Goal: Task Accomplishment & Management: Manage account settings

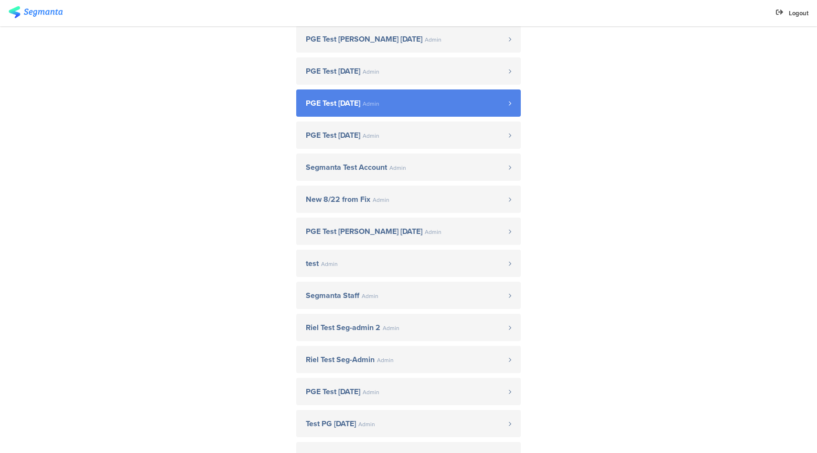
scroll to position [293, 0]
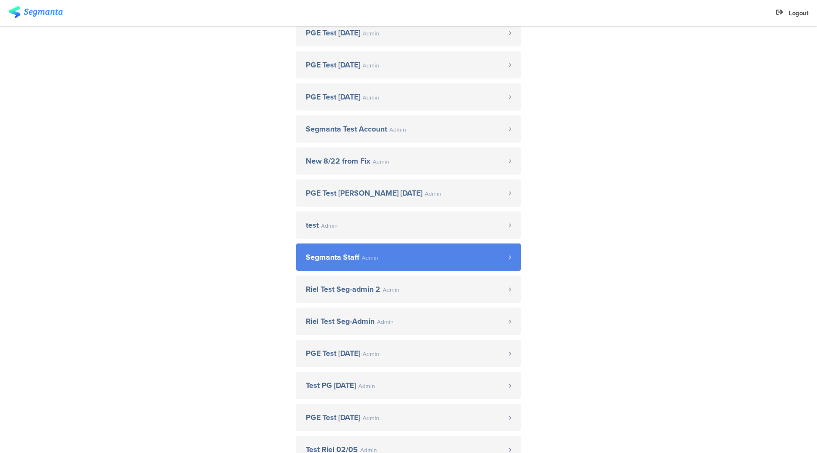
click at [372, 247] on link "Segmanta Staff Admin" at bounding box center [408, 256] width 225 height 27
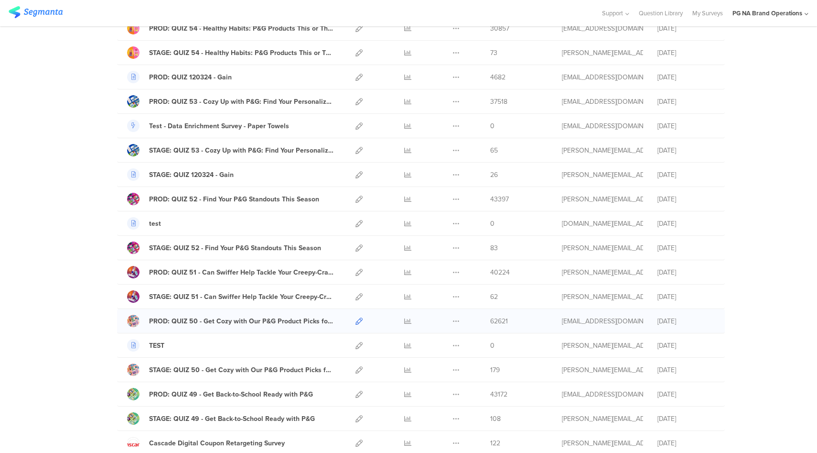
scroll to position [599, 0]
click at [357, 396] on icon at bounding box center [359, 394] width 7 height 7
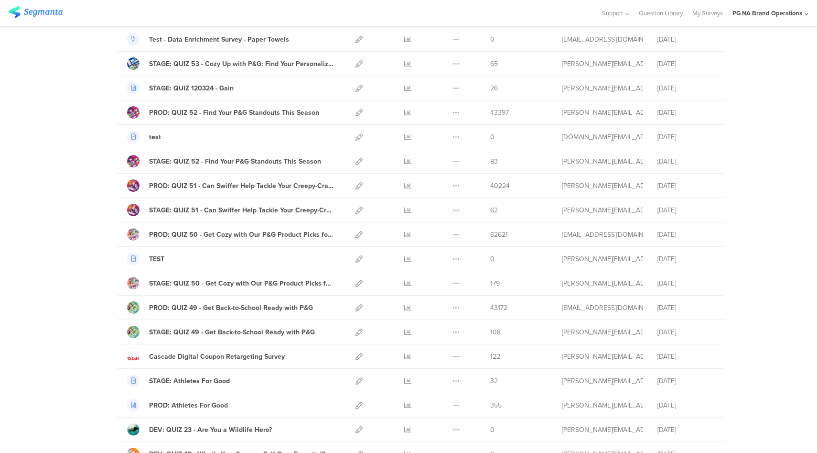
scroll to position [235, 0]
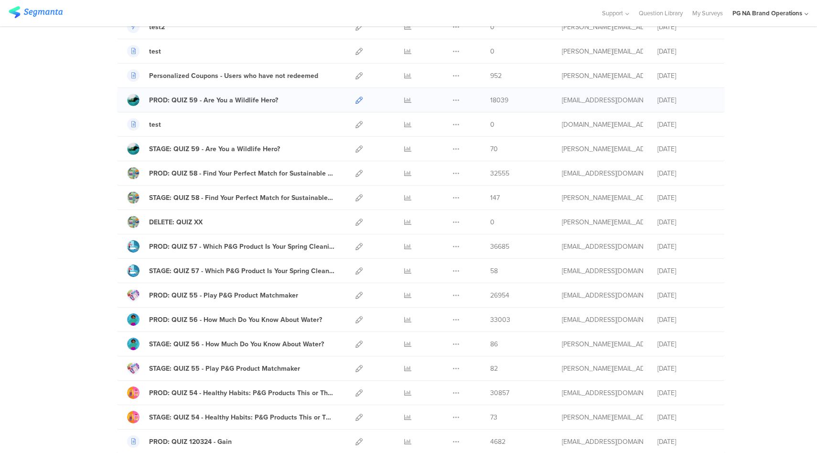
click at [358, 101] on icon at bounding box center [359, 100] width 7 height 7
click at [404, 100] on icon at bounding box center [407, 100] width 7 height 7
drag, startPoint x: 732, startPoint y: 7, endPoint x: 798, endPoint y: 18, distance: 67.0
click at [798, 18] on div "Support Help Center Live Chat Question Library My Surveys PG NA Brand Operation…" at bounding box center [700, 13] width 217 height 26
copy div "PG NA Brand Operations"
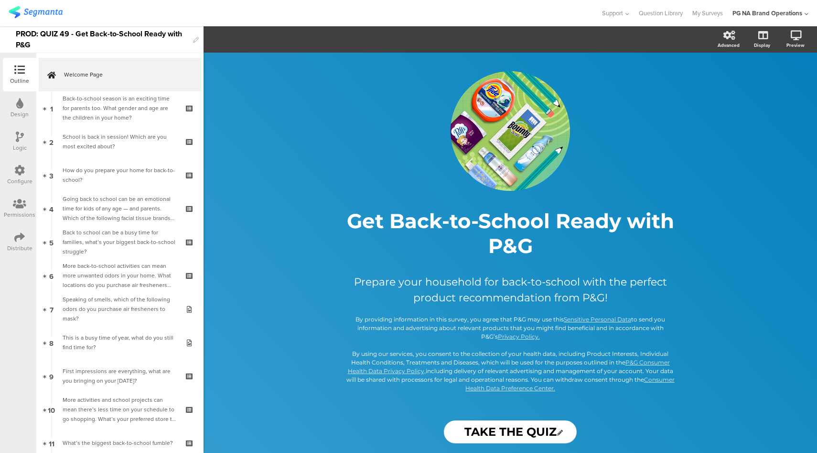
click at [22, 173] on icon at bounding box center [19, 170] width 11 height 11
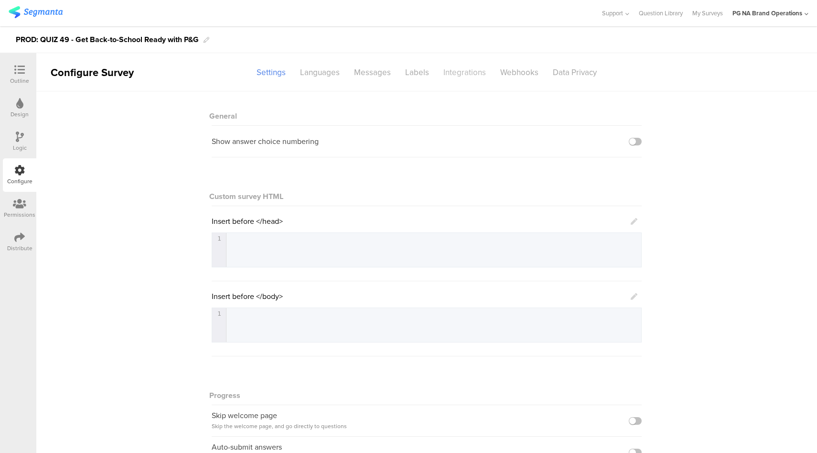
click at [465, 76] on div "Integrations" at bounding box center [464, 72] width 57 height 17
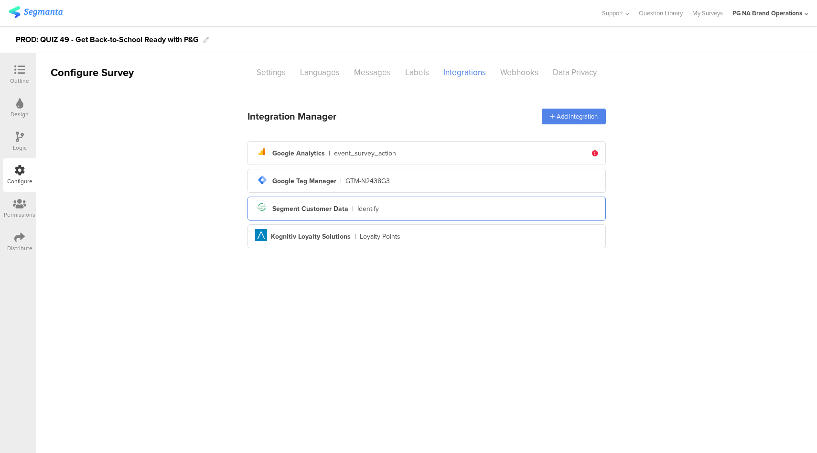
click at [370, 212] on div "Identify" at bounding box center [369, 209] width 22 height 10
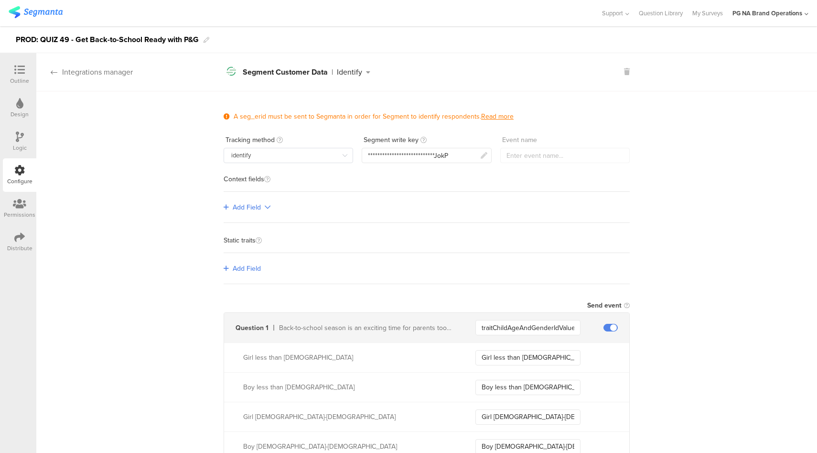
click at [114, 71] on div "Integrations manager" at bounding box center [84, 71] width 97 height 11
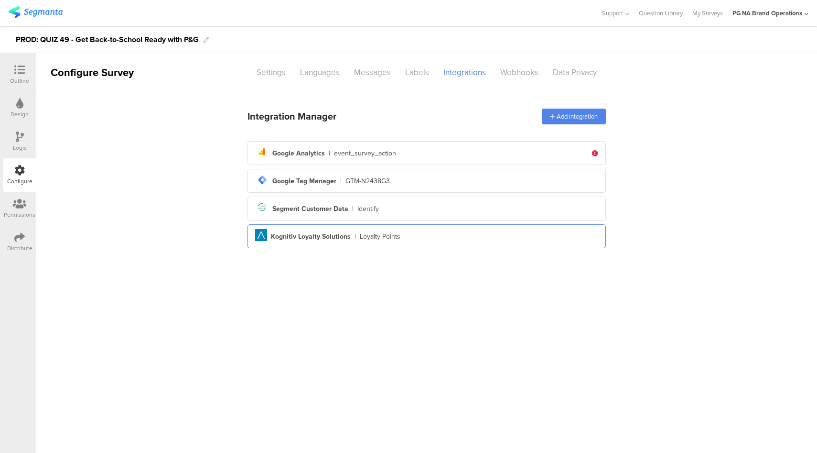
click at [410, 242] on div "Aimia Created with Sketch. Kognitiv Loyalty Solutions | Loyalty Points" at bounding box center [426, 236] width 343 height 15
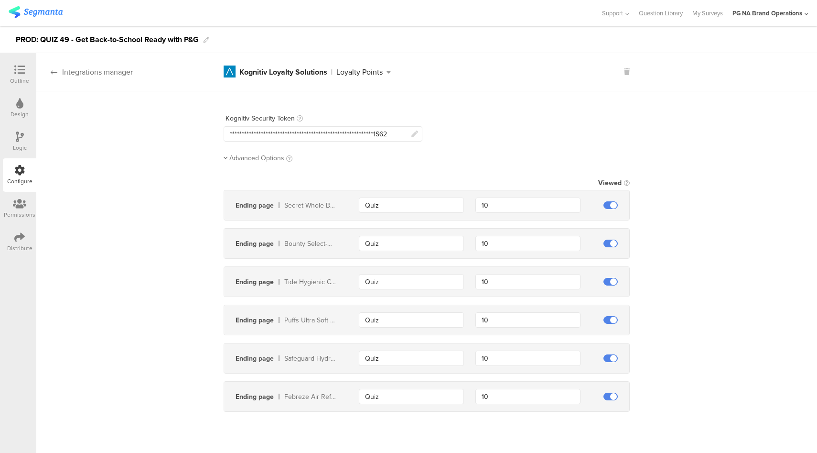
click at [113, 76] on div "Integrations manager" at bounding box center [84, 71] width 97 height 11
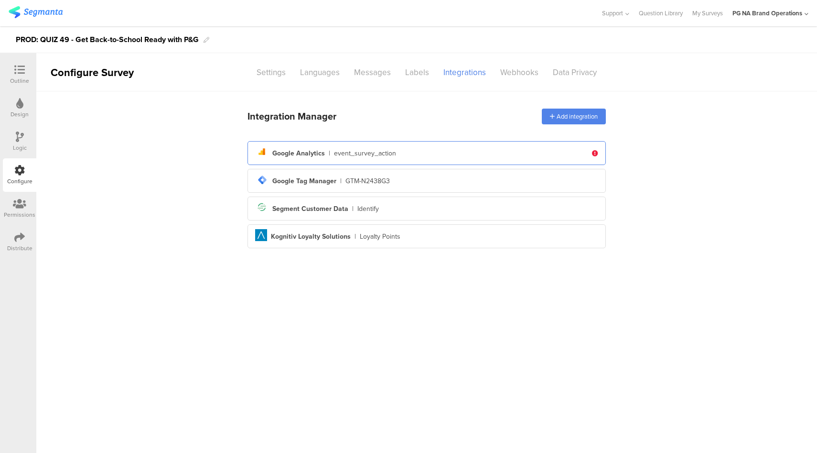
click at [425, 154] on div "analytics Created with Sketch. Google Analytics | event_survey_action" at bounding box center [421, 153] width 332 height 16
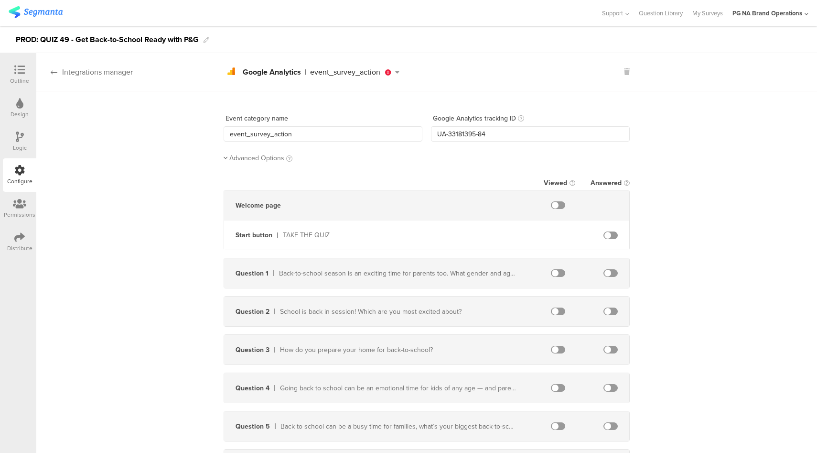
click at [118, 75] on div "Integrations manager" at bounding box center [84, 71] width 97 height 11
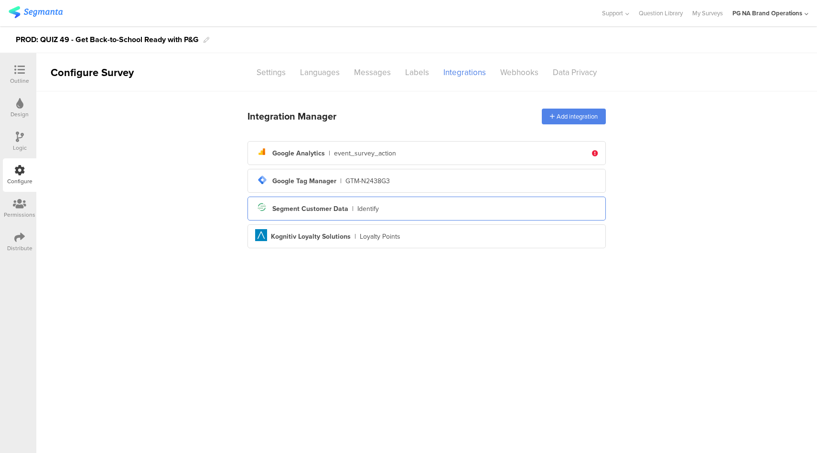
click at [405, 209] on div "Segment icon Created with Sketch. Segment Customer Data | Identify" at bounding box center [426, 208] width 343 height 16
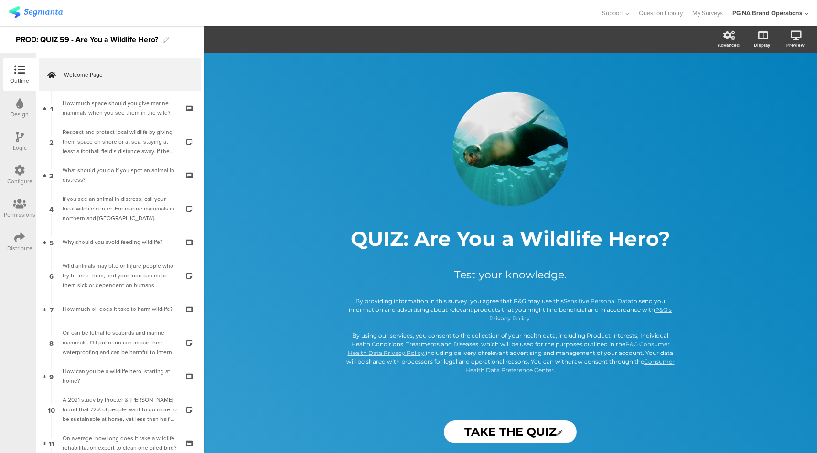
click at [22, 175] on icon at bounding box center [19, 170] width 11 height 11
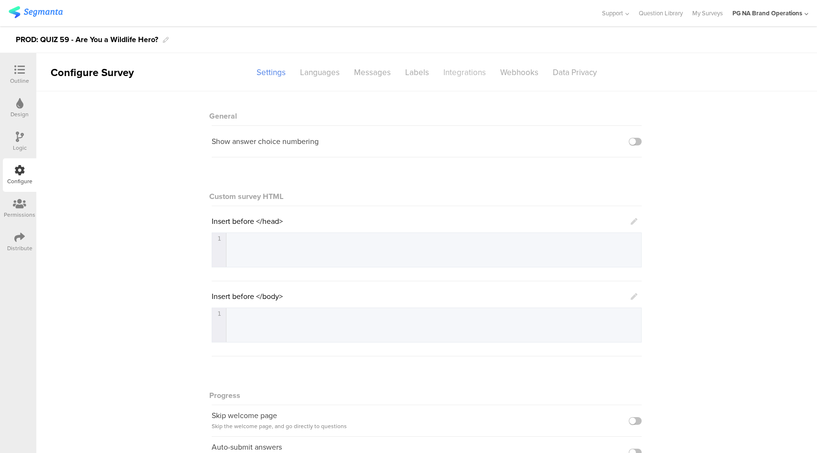
click at [468, 74] on div "Integrations" at bounding box center [464, 72] width 57 height 17
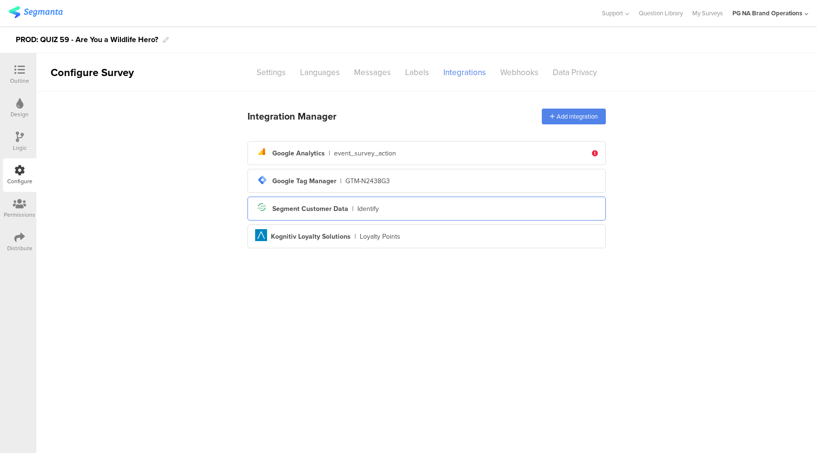
click at [421, 210] on div "Segment icon Created with Sketch. Segment Customer Data | Identify" at bounding box center [426, 208] width 343 height 16
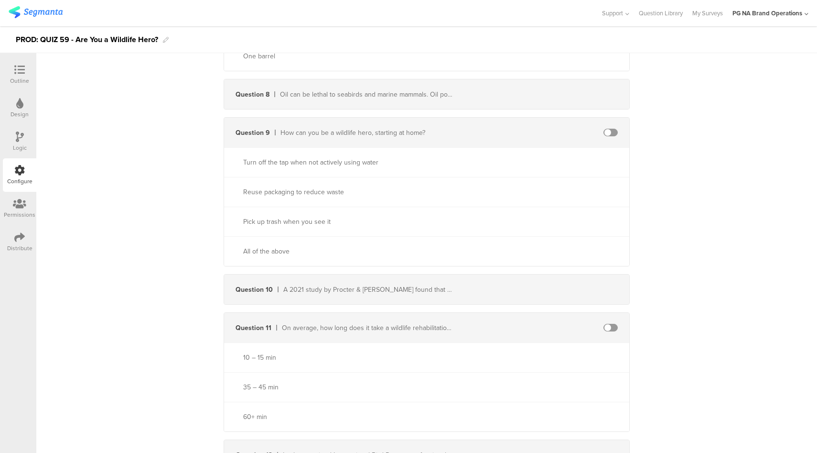
scroll to position [274, 0]
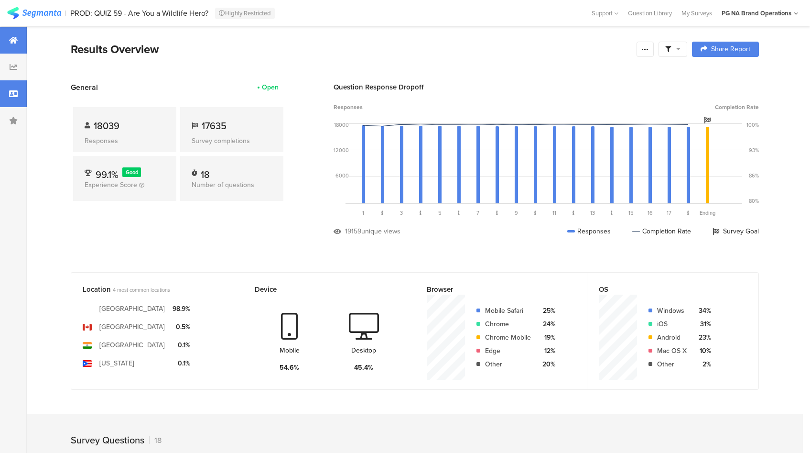
click at [14, 87] on div at bounding box center [13, 93] width 27 height 27
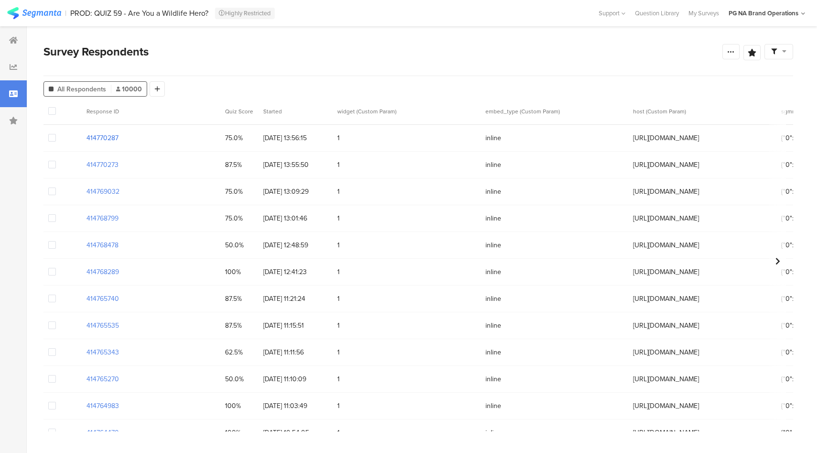
click at [109, 140] on section "414770287" at bounding box center [103, 138] width 32 height 10
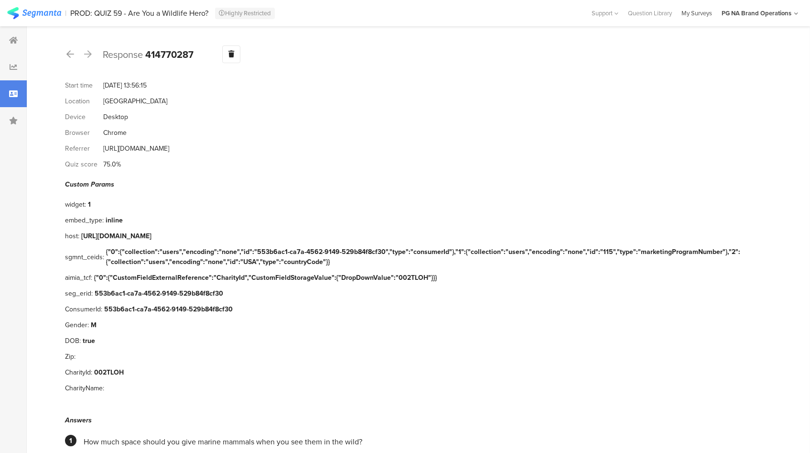
click at [702, 13] on div "My Surveys" at bounding box center [697, 13] width 40 height 9
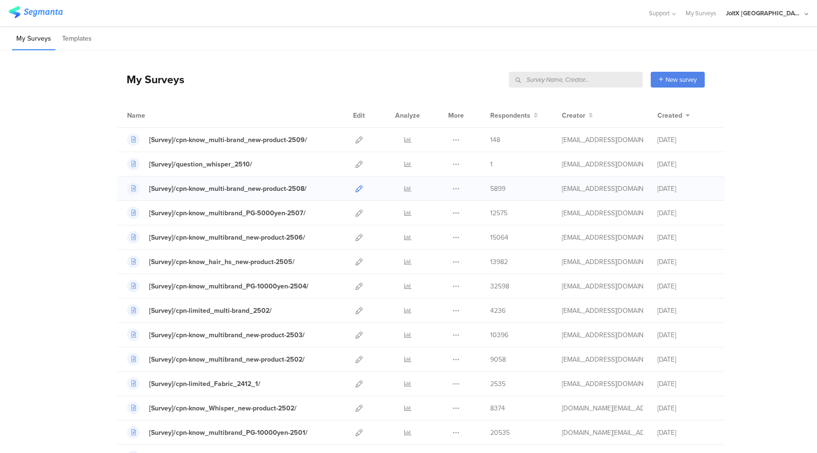
click at [356, 188] on icon at bounding box center [359, 188] width 7 height 7
drag, startPoint x: 767, startPoint y: 7, endPoint x: 805, endPoint y: 20, distance: 39.8
click at [805, 20] on div "Support Help Center Live Chat My Surveys JoltX Japan ACCOUNTS JoltX Japan Segma…" at bounding box center [724, 13] width 170 height 26
copy div "JoltX Japan"
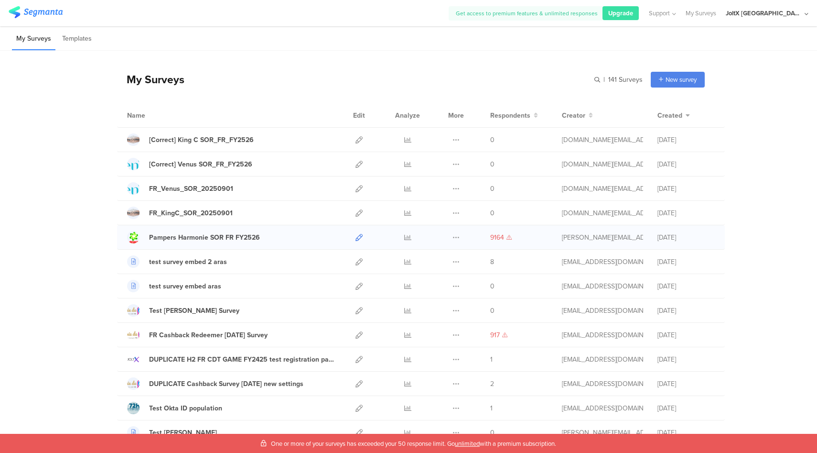
click at [356, 237] on icon at bounding box center [359, 237] width 7 height 7
click at [406, 235] on icon at bounding box center [407, 237] width 7 height 7
drag, startPoint x: 765, startPoint y: 7, endPoint x: 799, endPoint y: 18, distance: 35.7
click at [801, 18] on div "Get access to premium features & unlimited responses Upgrade Support Help Cente…" at bounding box center [629, 13] width 360 height 26
copy div "JoltX [GEOGRAPHIC_DATA]"
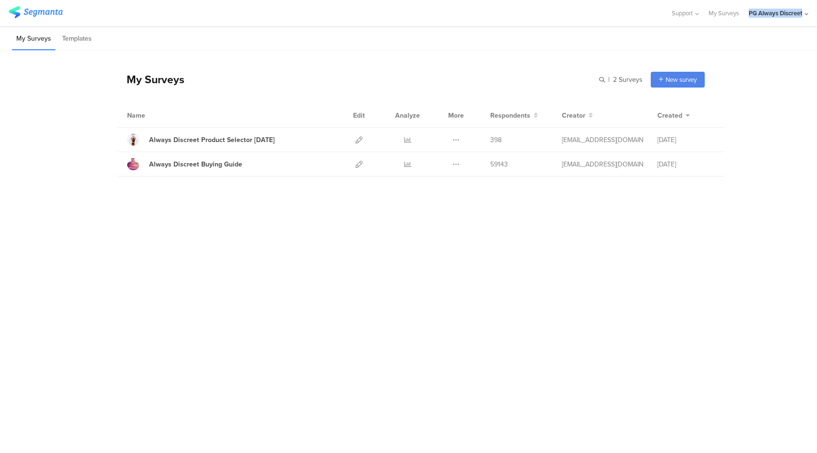
drag, startPoint x: 747, startPoint y: 7, endPoint x: 808, endPoint y: 15, distance: 62.1
click at [808, 15] on div "Support Help Center Live Chat My Surveys PG Always Discreet ACCOUNTS PG Always …" at bounding box center [735, 13] width 147 height 26
copy div "PG Always Discreet"
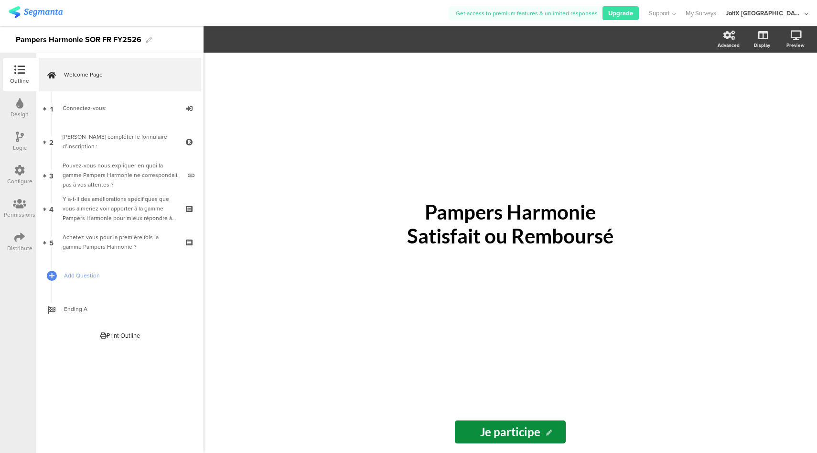
click at [19, 172] on icon at bounding box center [19, 170] width 11 height 11
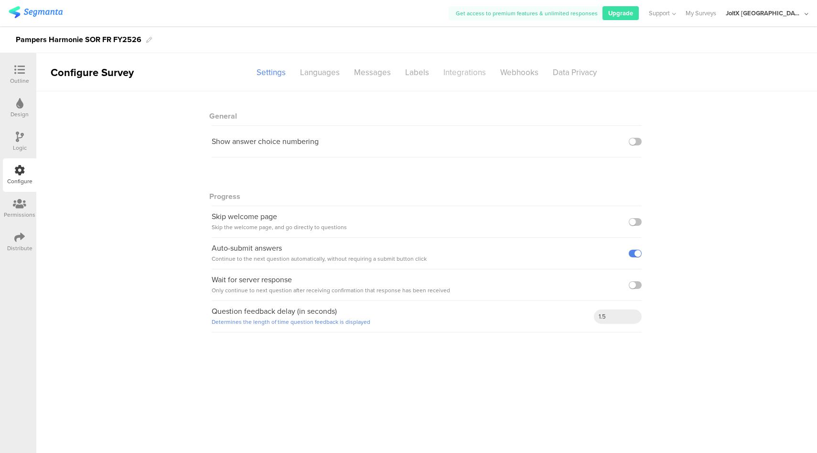
click at [472, 74] on div "Integrations" at bounding box center [464, 72] width 57 height 17
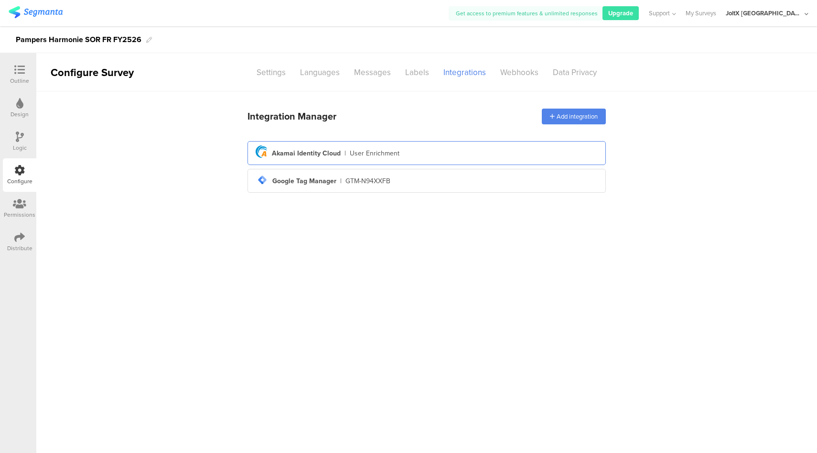
click at [382, 161] on div "DFD6480B-50F1-4CA9-8D33-A4314B8E6D13 Created with sketchtool. Akamai Identity C…" at bounding box center [427, 153] width 359 height 24
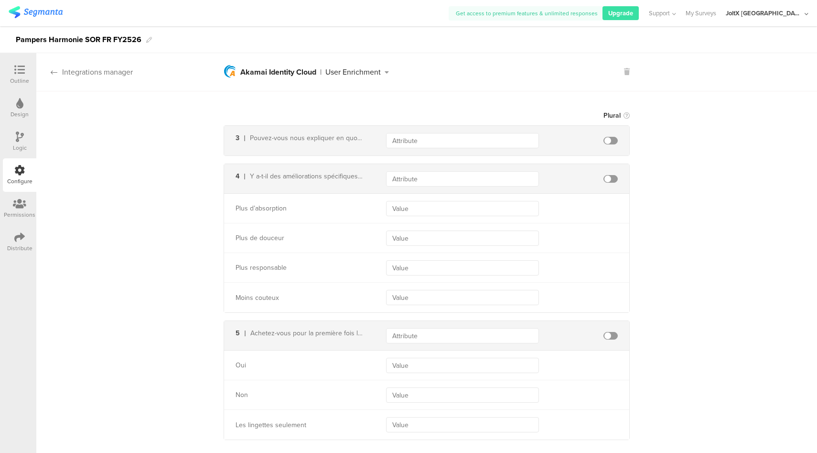
click at [92, 69] on div "Integrations manager" at bounding box center [84, 71] width 97 height 11
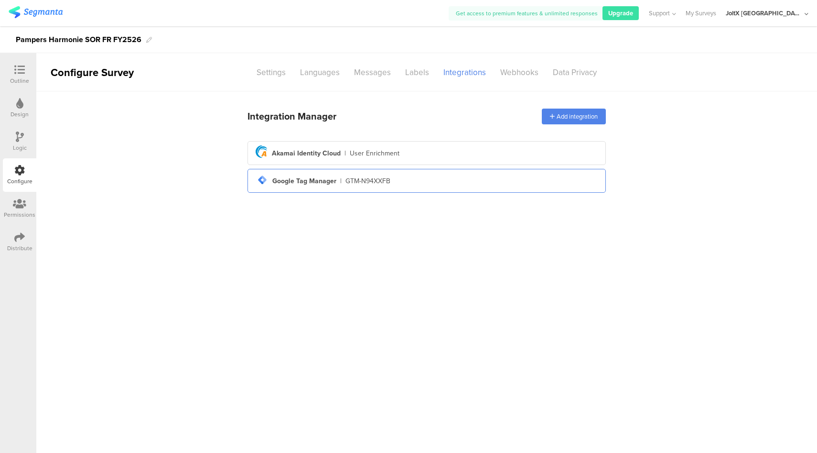
click at [352, 181] on div "GTM-N94XXFB" at bounding box center [368, 181] width 45 height 10
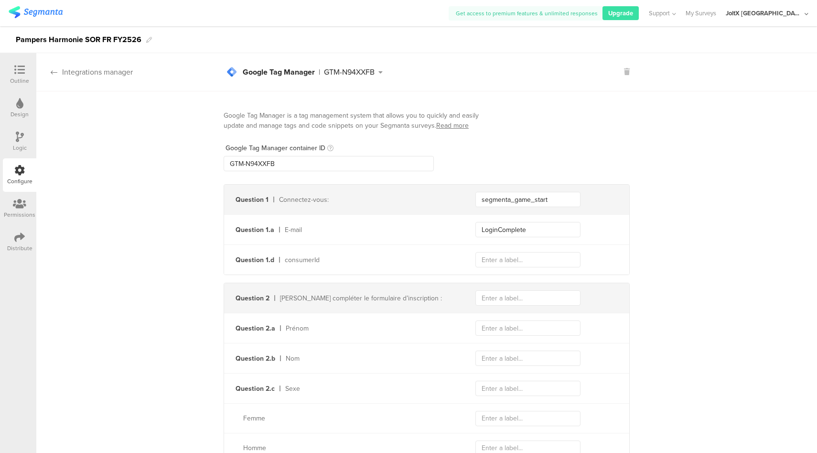
click at [126, 74] on div "Integrations manager" at bounding box center [84, 71] width 97 height 11
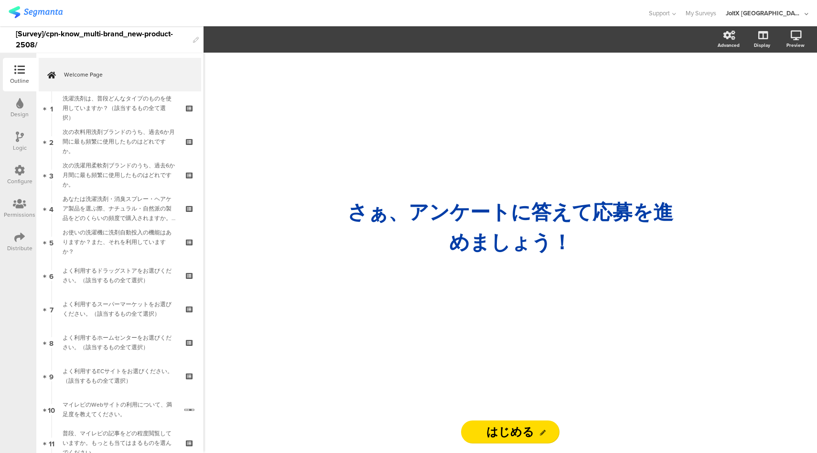
click at [15, 167] on icon at bounding box center [19, 170] width 11 height 11
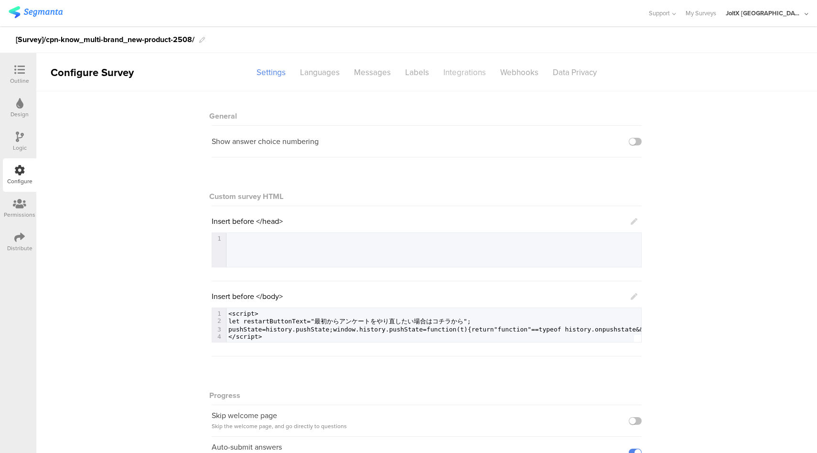
click at [469, 73] on div "Integrations" at bounding box center [464, 72] width 57 height 17
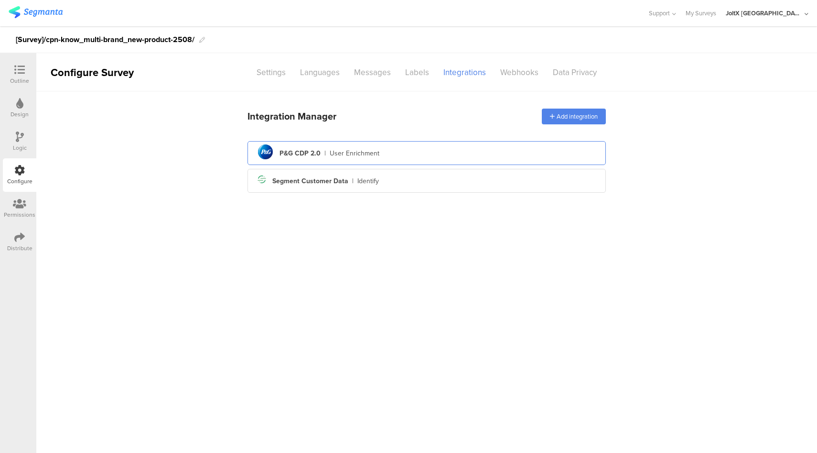
click at [397, 152] on div "pg logo P&G CDP 2.0 | User Enrichment" at bounding box center [426, 153] width 343 height 23
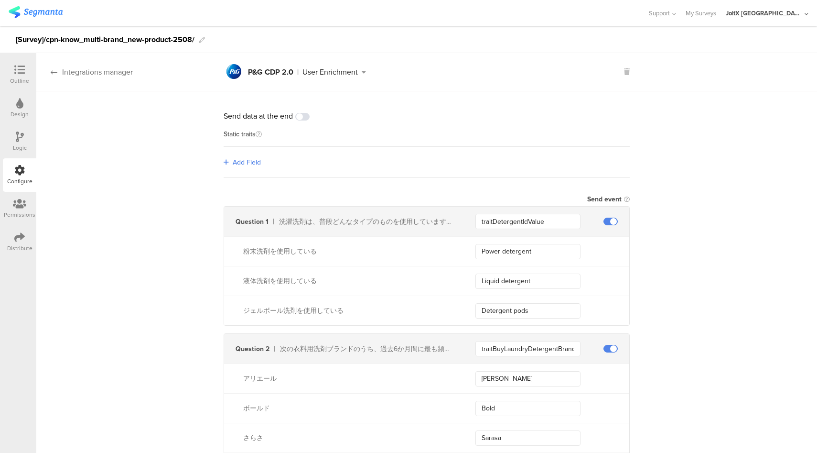
click at [112, 72] on div "Integrations manager" at bounding box center [84, 71] width 97 height 11
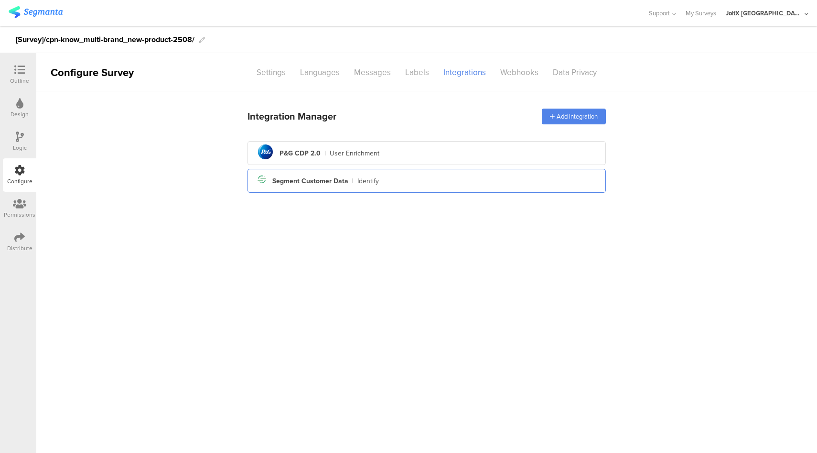
click at [361, 185] on div "Segment icon Created with Sketch. Segment Customer Data | Identify" at bounding box center [426, 181] width 343 height 16
